Goal: Navigation & Orientation: Find specific page/section

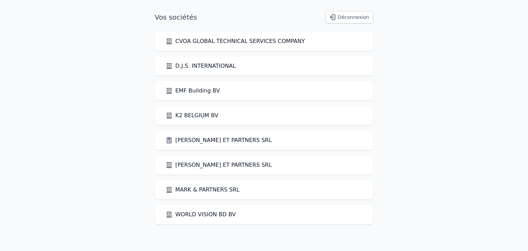
click at [182, 143] on link "[PERSON_NAME] ET PARTNERS SRL" at bounding box center [219, 140] width 106 height 8
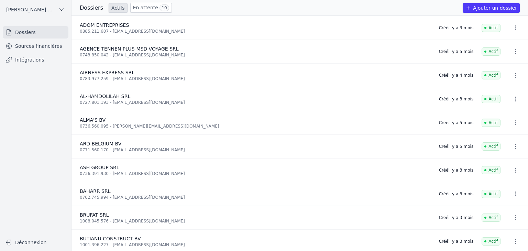
click at [29, 48] on link "Sources financières" at bounding box center [36, 46] width 66 height 12
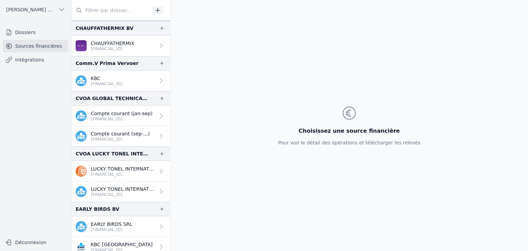
scroll to position [313, 0]
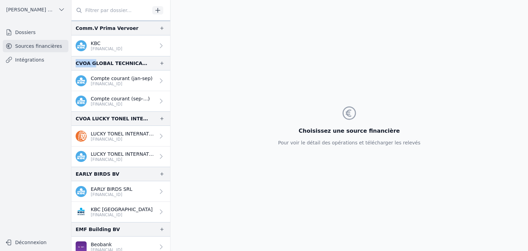
click at [94, 63] on div "CVOA GLOBAL TECHNICAL SERVICES COMPANY" at bounding box center [112, 63] width 73 height 8
click at [142, 63] on div "CVOA GLOBAL TECHNICAL SERVICES COMPANY" at bounding box center [112, 63] width 73 height 8
click at [124, 108] on link "Compte courant (sep-...) [FINANCIAL_ID]" at bounding box center [121, 101] width 99 height 20
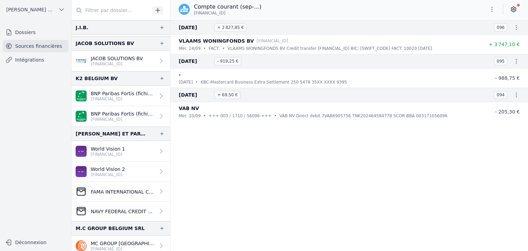
scroll to position [692, 0]
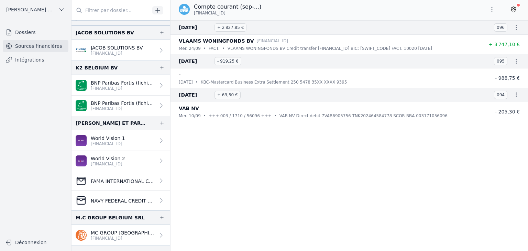
click at [116, 142] on p "[FINANCIAL_ID]" at bounding box center [108, 144] width 34 height 6
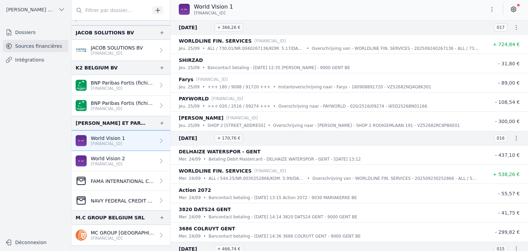
click at [119, 159] on p "World Vision 2" at bounding box center [108, 158] width 34 height 7
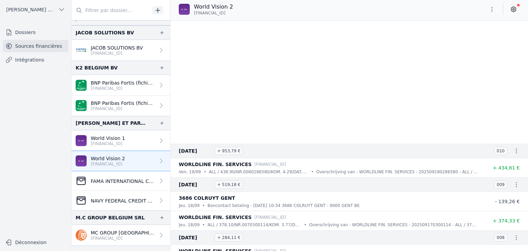
scroll to position [605, 0]
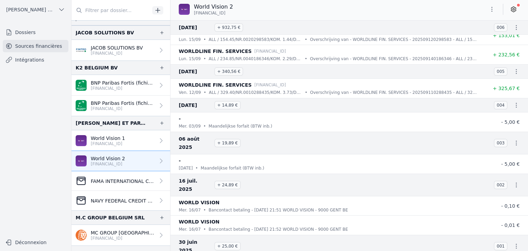
click at [118, 141] on p "[FINANCIAL_ID]" at bounding box center [108, 144] width 34 height 6
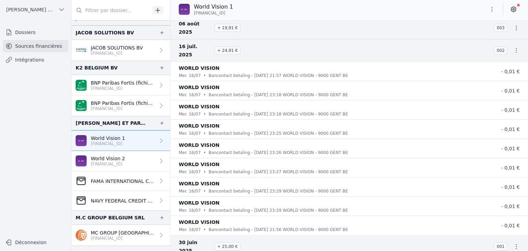
scroll to position [1015, 0]
click at [104, 157] on p "World Vision 2" at bounding box center [108, 158] width 34 height 7
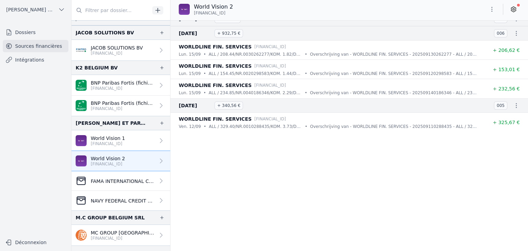
scroll to position [605, 0]
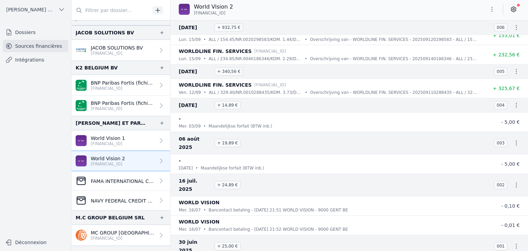
click at [119, 142] on p "[FINANCIAL_ID]" at bounding box center [108, 144] width 34 height 6
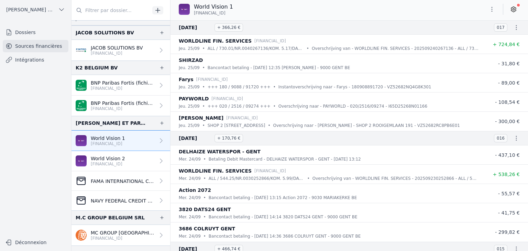
click at [493, 10] on icon "button" at bounding box center [492, 9] width 7 height 7
click at [127, 165] on div at bounding box center [264, 125] width 528 height 251
click at [122, 161] on p "[FINANCIAL_ID]" at bounding box center [108, 164] width 34 height 6
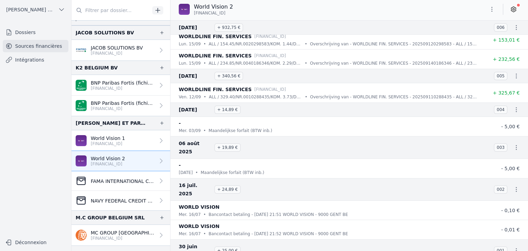
scroll to position [605, 0]
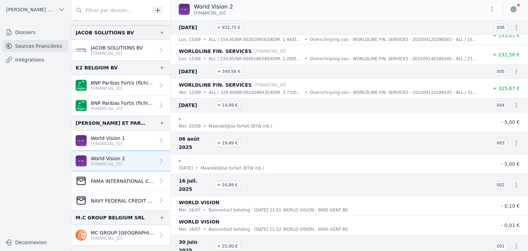
drag, startPoint x: 500, startPoint y: 244, endPoint x: 528, endPoint y: 244, distance: 27.9
click at [528, 244] on nav "And 7 items before [DATE] + 80,69 € 007 WORLDLINE FIN. SERVICES [FINANCIAL_ID] …" at bounding box center [350, 135] width 358 height 231
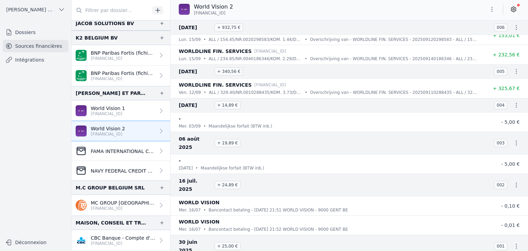
scroll to position [726, 0]
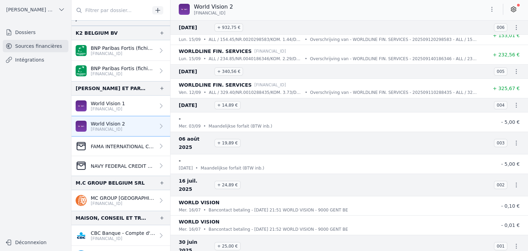
click at [94, 144] on p "FAMA INTERNATIONAL COMMUNICATIONS - JPMorgan Chase Bank (Account [FINANCIAL_ID])" at bounding box center [123, 146] width 64 height 7
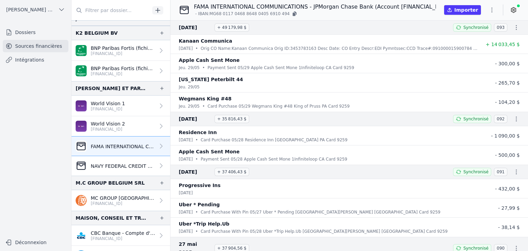
click at [93, 163] on p "NAVY FEDERAL CREDIT UNION - FAMA COMMUNICAT LLC (Business Checking Account [FIN…" at bounding box center [123, 166] width 64 height 7
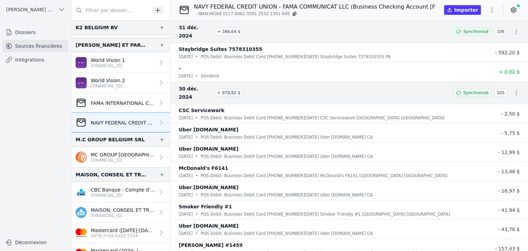
scroll to position [795, 0]
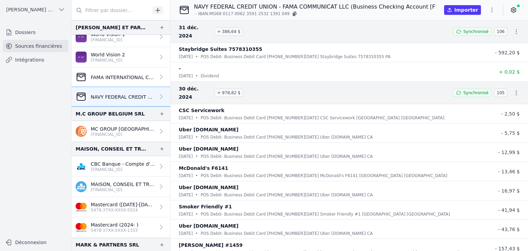
click at [87, 127] on div "MC GROUP [GEOGRAPHIC_DATA] SRL [FINANCIAL_ID]" at bounding box center [115, 132] width 79 height 12
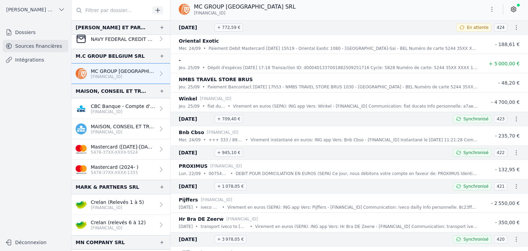
scroll to position [864, 0]
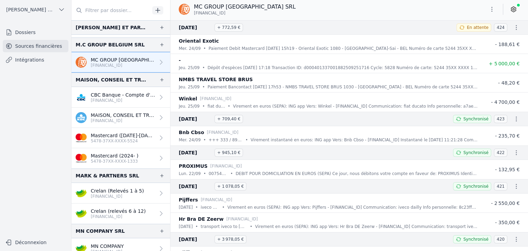
click at [114, 63] on p "[FINANCIAL_ID]" at bounding box center [123, 66] width 64 height 6
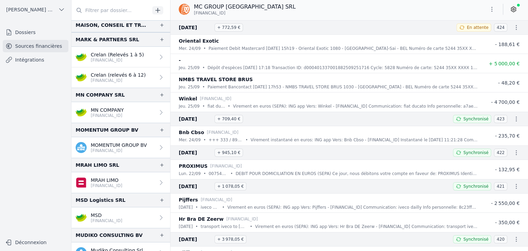
scroll to position [1001, 0]
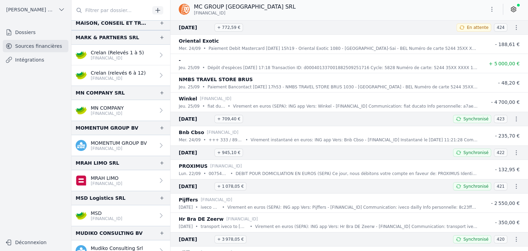
click at [122, 73] on p "Crelan (relevés 6 à 12)" at bounding box center [118, 72] width 55 height 7
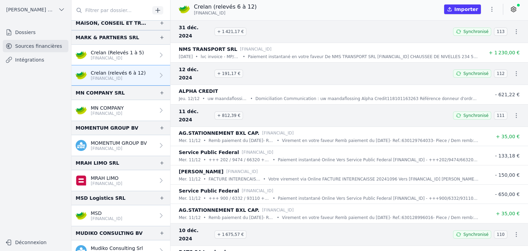
click at [107, 111] on p "[FINANCIAL_ID]" at bounding box center [107, 114] width 33 height 6
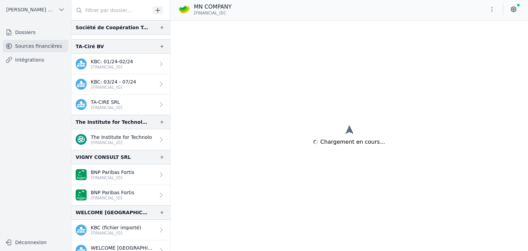
scroll to position [1690, 0]
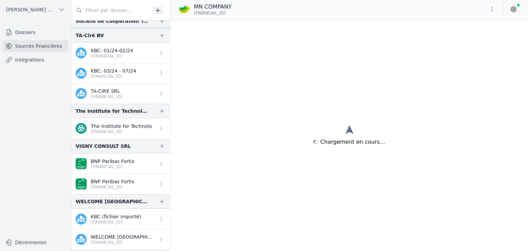
click at [112, 129] on p "[FINANCIAL_ID]" at bounding box center [121, 132] width 61 height 6
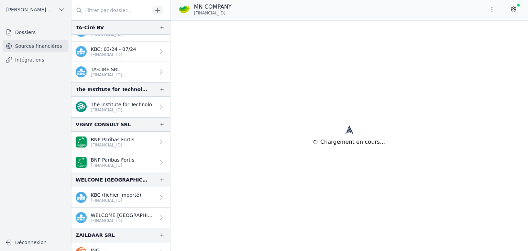
scroll to position [1721, 0]
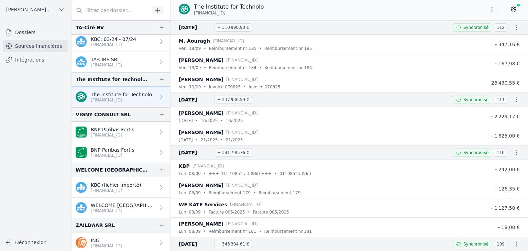
click at [104, 237] on p "ING" at bounding box center [107, 240] width 32 height 7
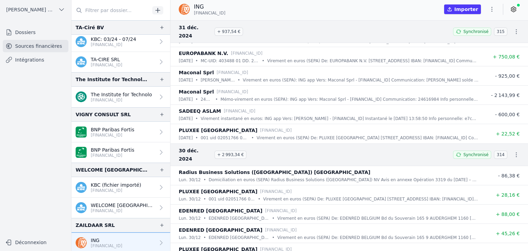
scroll to position [1652, 0]
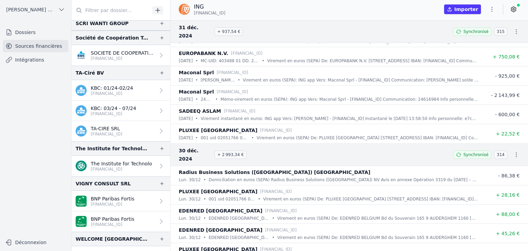
click at [19, 35] on link "Dossiers" at bounding box center [36, 32] width 66 height 12
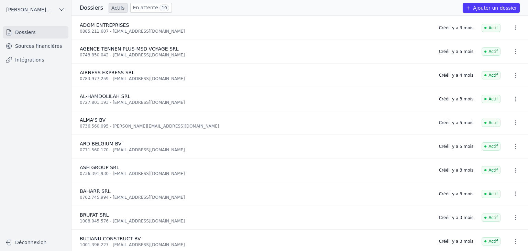
click at [17, 50] on link "Sources financières" at bounding box center [36, 46] width 66 height 12
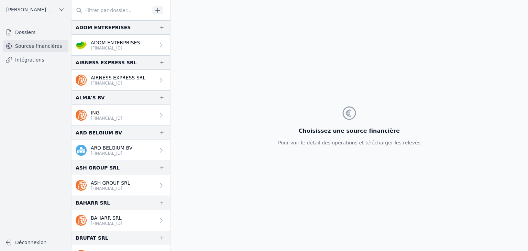
click at [111, 119] on p "[FINANCIAL_ID]" at bounding box center [107, 119] width 32 height 6
